Goal: Task Accomplishment & Management: Complete application form

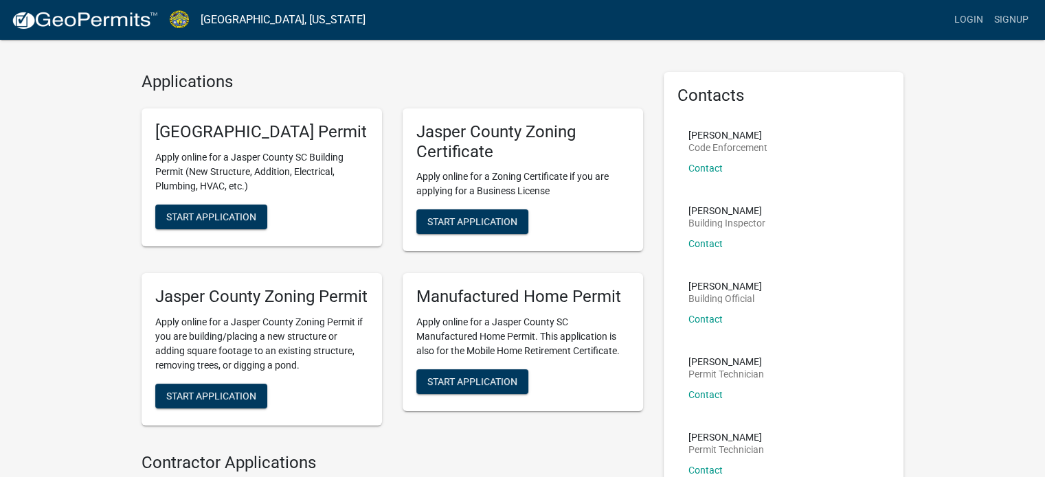
scroll to position [25, 0]
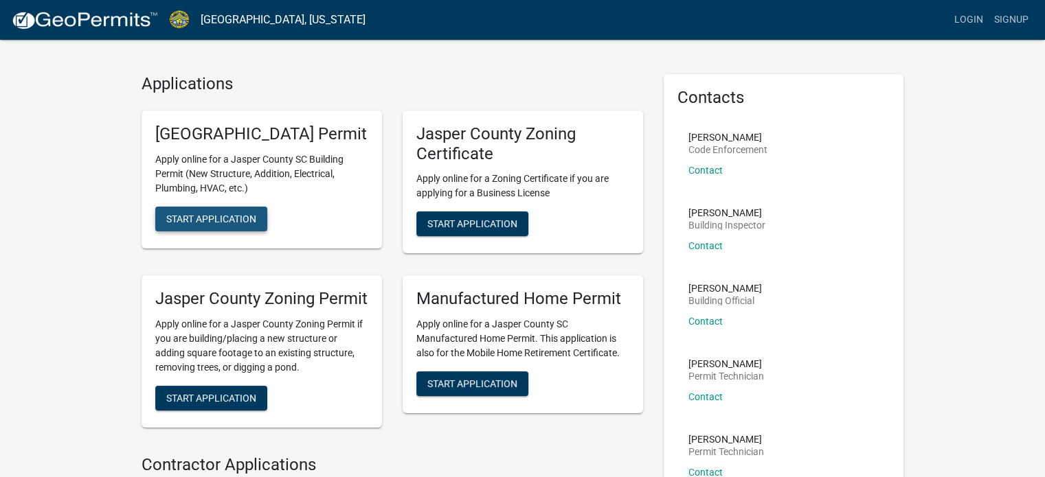
click at [193, 224] on span "Start Application" at bounding box center [211, 218] width 90 height 11
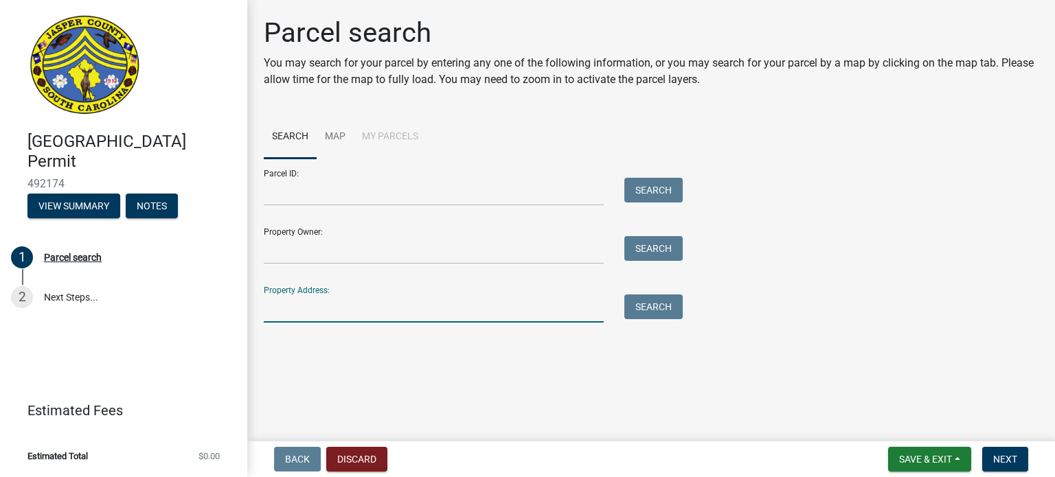
click at [292, 307] on input "Property Address:" at bounding box center [434, 309] width 340 height 28
type input "[GEOGRAPHIC_DATA]"
click at [659, 306] on button "Search" at bounding box center [653, 307] width 58 height 25
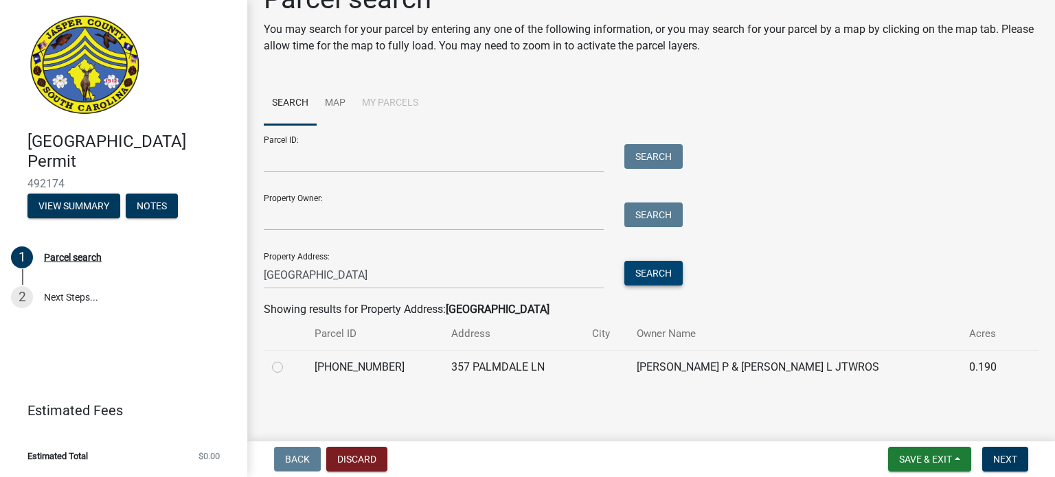
scroll to position [34, 0]
click at [289, 359] on label at bounding box center [289, 359] width 0 height 0
click at [289, 367] on input "radio" at bounding box center [293, 363] width 9 height 9
radio input "true"
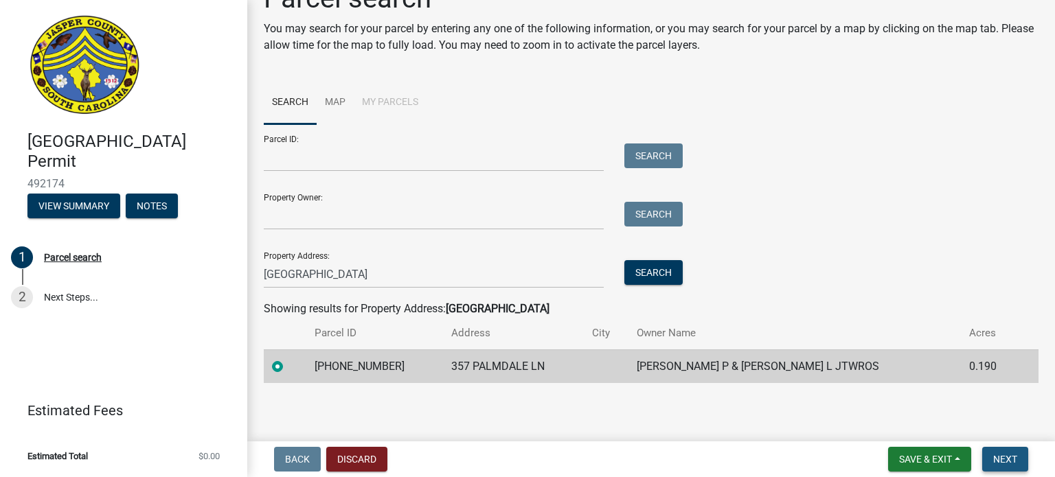
click at [1008, 465] on button "Next" at bounding box center [1005, 459] width 46 height 25
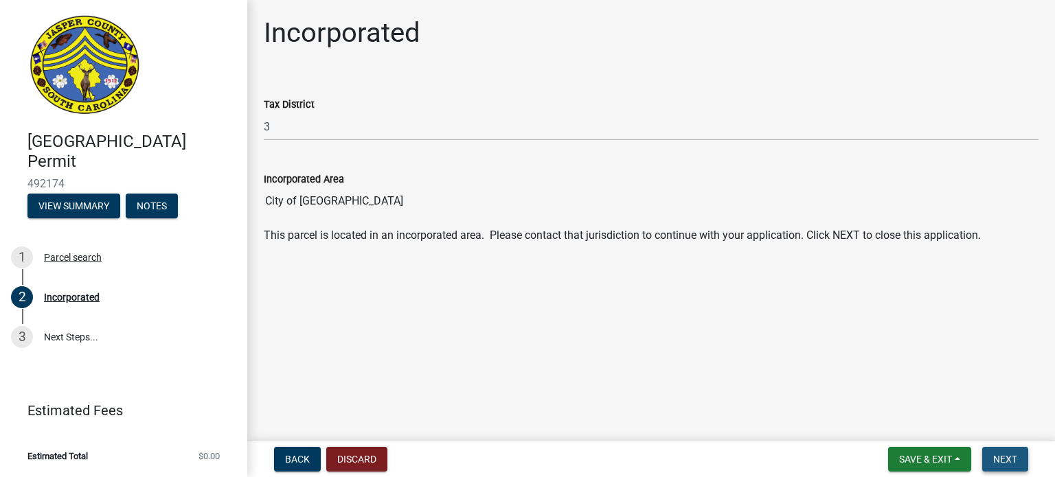
click at [1008, 465] on button "Next" at bounding box center [1005, 459] width 46 height 25
